Goal: Browse casually

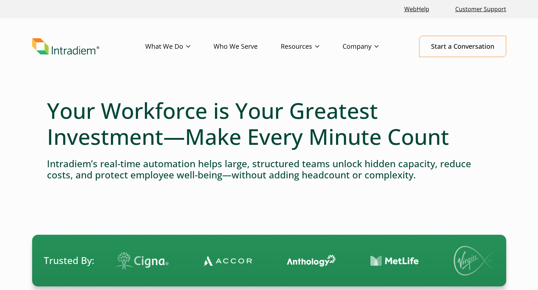
click at [121, 164] on h4 "Intradiem’s real-time automation helps large, structured teams unlock hidden ca…" at bounding box center [269, 169] width 444 height 22
click at [421, 121] on h1 "Your Workforce is Your Greatest Investment—Make Every Minute Count" at bounding box center [269, 124] width 444 height 52
click at [76, 80] on header "Menu What We Do Platform Who We Serve Resources Blog Events & Webinars News Suc…" at bounding box center [269, 52] width 538 height 68
